Goal: Task Accomplishment & Management: Use online tool/utility

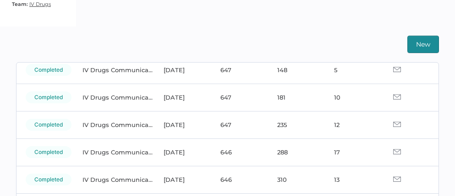
scroll to position [246, 0]
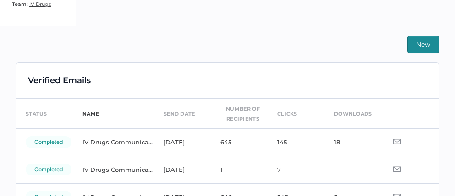
scroll to position [196, 0]
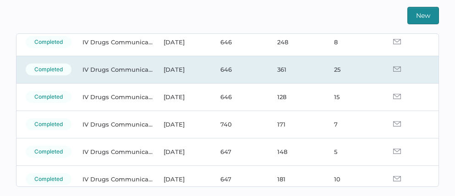
scroll to position [132, 0]
